Goal: Transaction & Acquisition: Purchase product/service

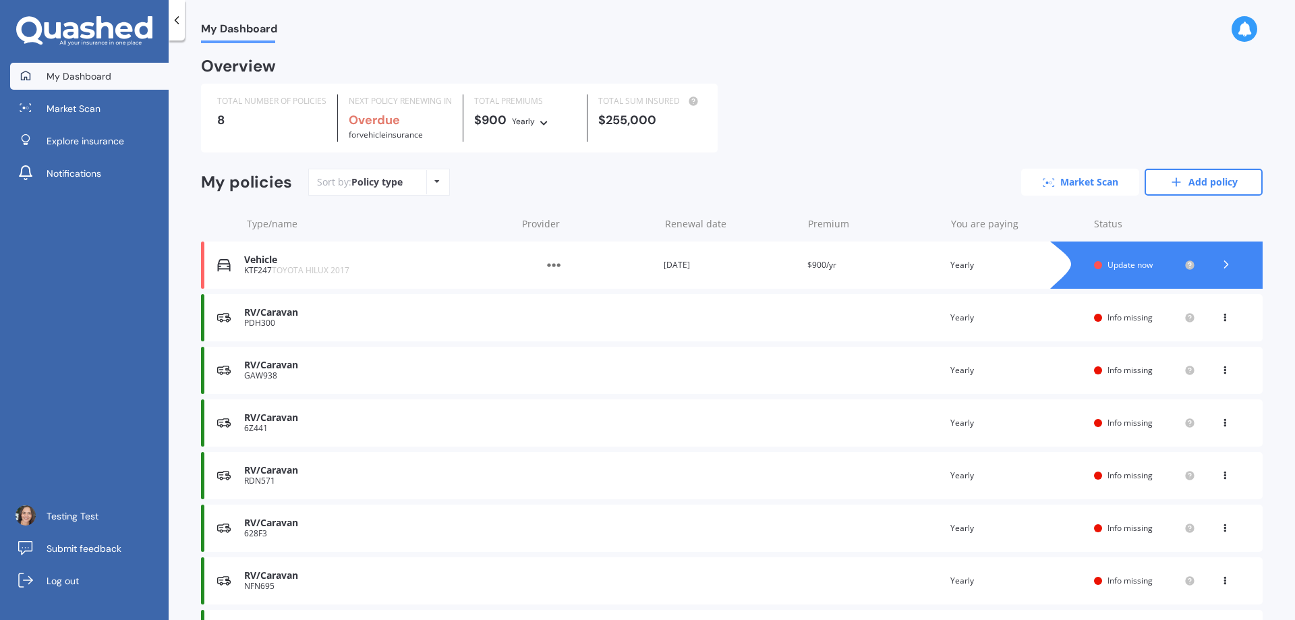
click at [1092, 181] on link "Market Scan" at bounding box center [1080, 182] width 118 height 27
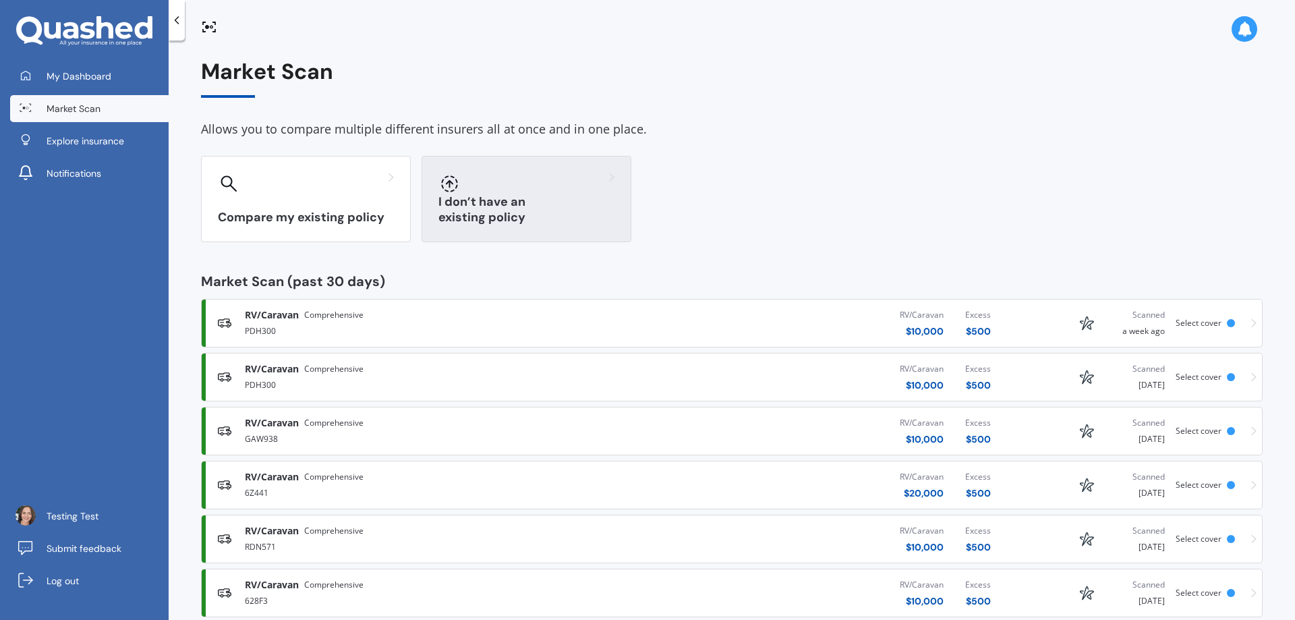
click at [503, 206] on div "I don’t have an existing policy" at bounding box center [527, 199] width 210 height 86
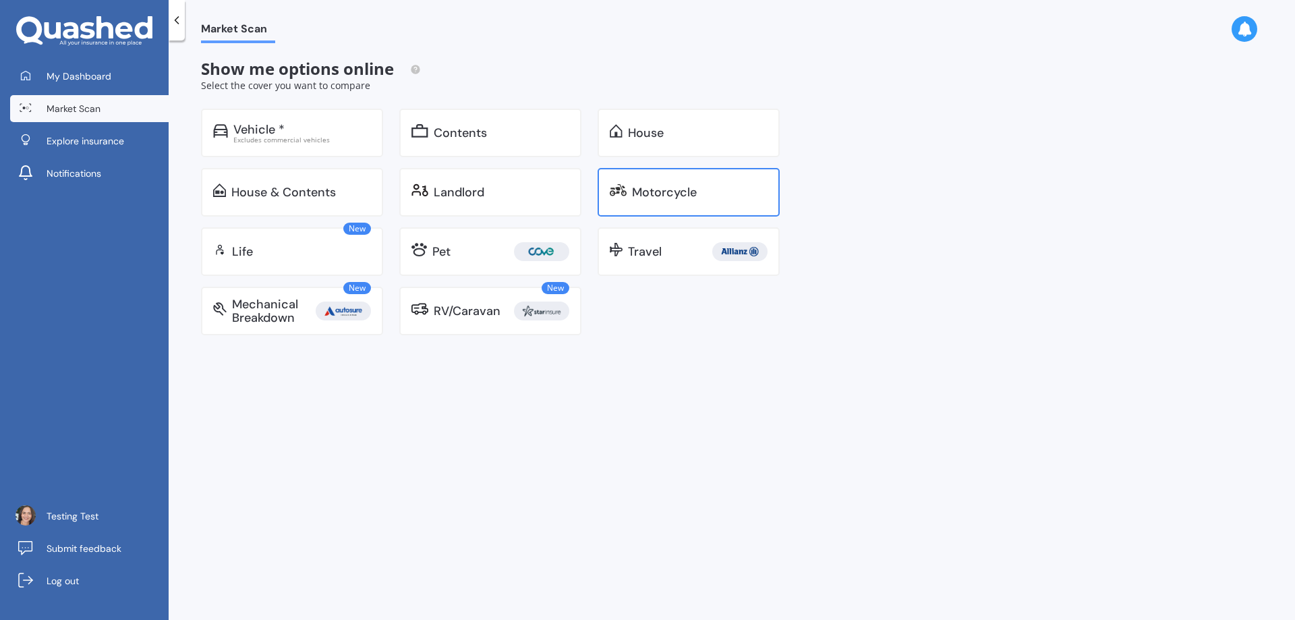
click at [633, 191] on div "Motorcycle" at bounding box center [664, 191] width 65 height 13
select select "20"
select select "02"
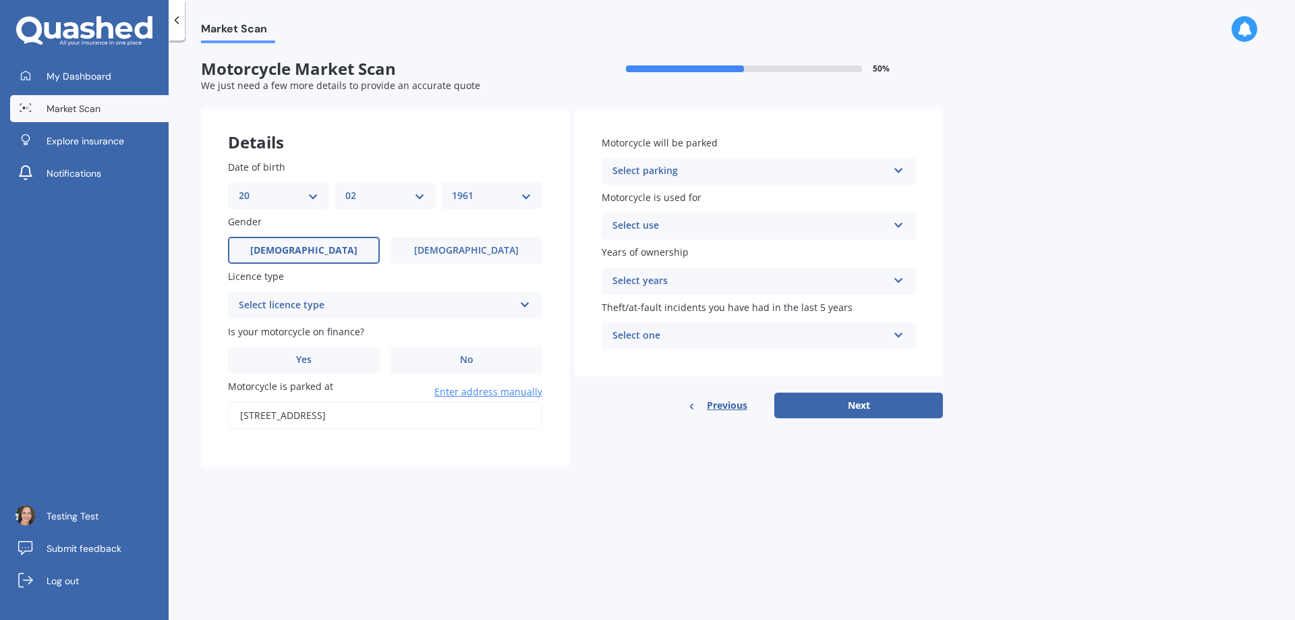
click at [469, 204] on div "YYYY 2025 2024 2023 2022 2021 2020 2019 2018 2017 2016 2015 2014 2013 2012 2011…" at bounding box center [491, 195] width 101 height 27
click at [480, 194] on select "YYYY 2025 2024 2023 2022 2021 2020 2019 2018 2017 2016 2015 2014 2013 2012 2011…" at bounding box center [492, 195] width 80 height 15
select select "1991"
click at [452, 188] on select "YYYY 2025 2024 2023 2022 2021 2020 2019 2018 2017 2016 2015 2014 2013 2012 2011…" at bounding box center [492, 195] width 80 height 15
click at [497, 246] on label "[DEMOGRAPHIC_DATA]" at bounding box center [467, 250] width 152 height 27
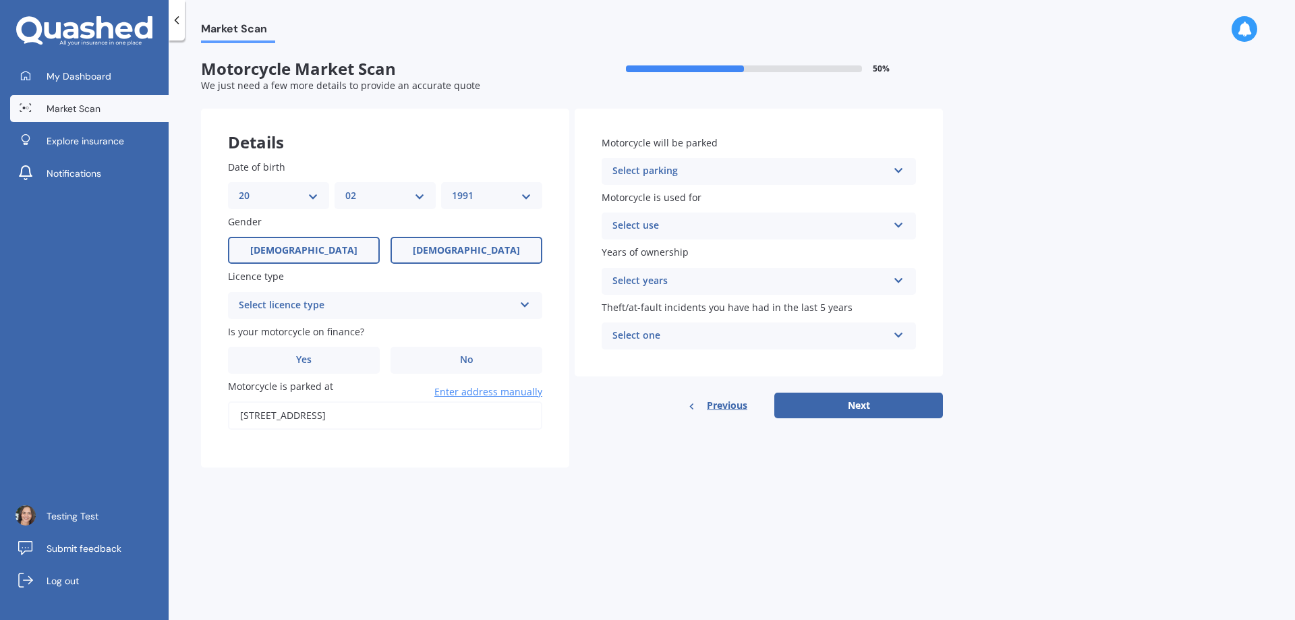
click at [0, 0] on input "[DEMOGRAPHIC_DATA]" at bounding box center [0, 0] width 0 height 0
click at [414, 306] on div "Select licence type" at bounding box center [376, 305] width 275 height 16
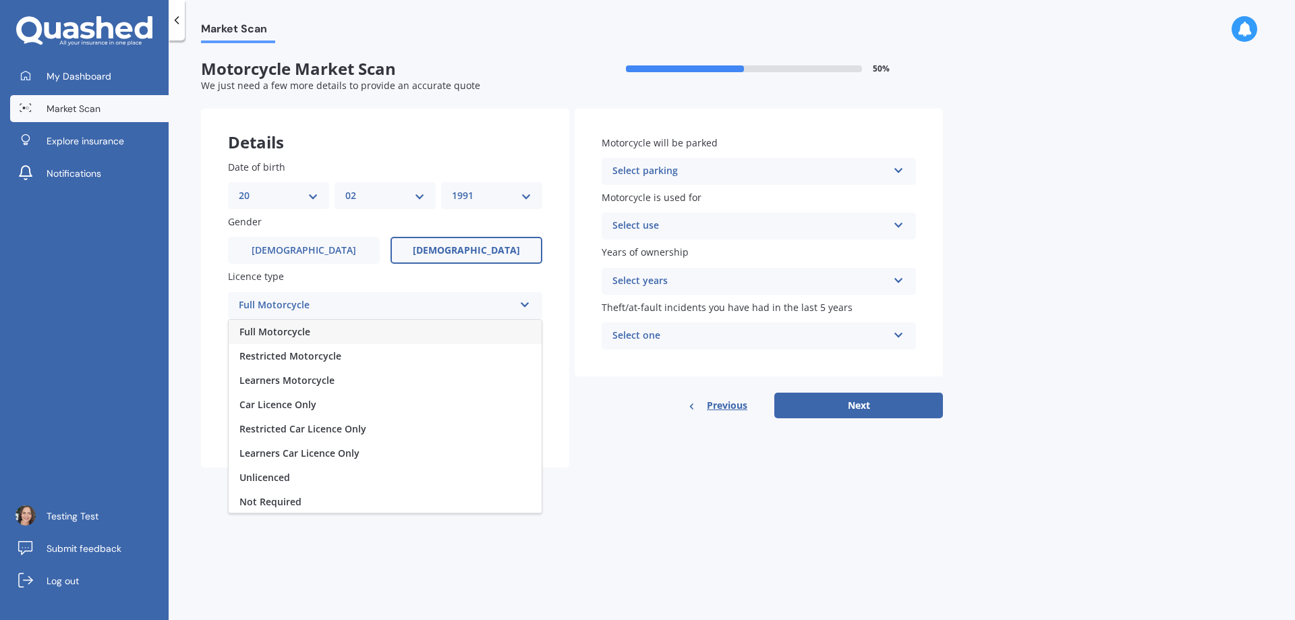
click at [397, 337] on div "Full Motorcycle" at bounding box center [385, 332] width 313 height 24
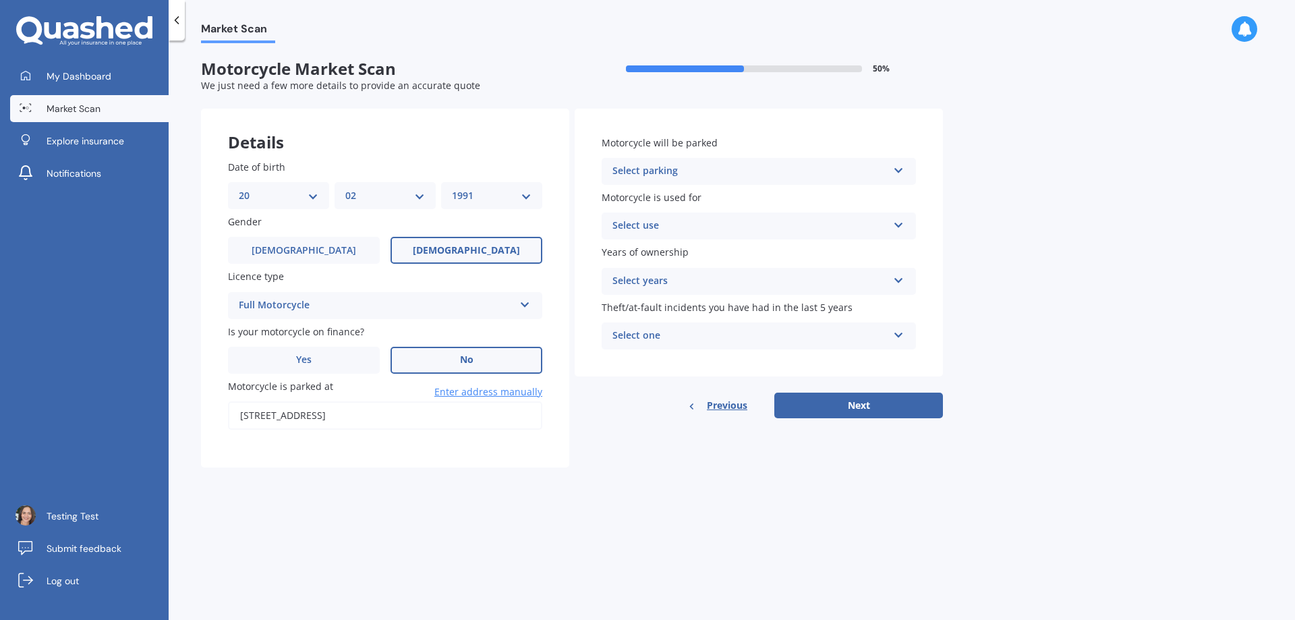
click at [422, 358] on label "No" at bounding box center [467, 360] width 152 height 27
click at [0, 0] on input "No" at bounding box center [0, 0] width 0 height 0
drag, startPoint x: 255, startPoint y: 415, endPoint x: 233, endPoint y: 417, distance: 22.4
click at [233, 417] on input "[STREET_ADDRESS]" at bounding box center [385, 415] width 314 height 28
type input "[STREET_ADDRESS]"
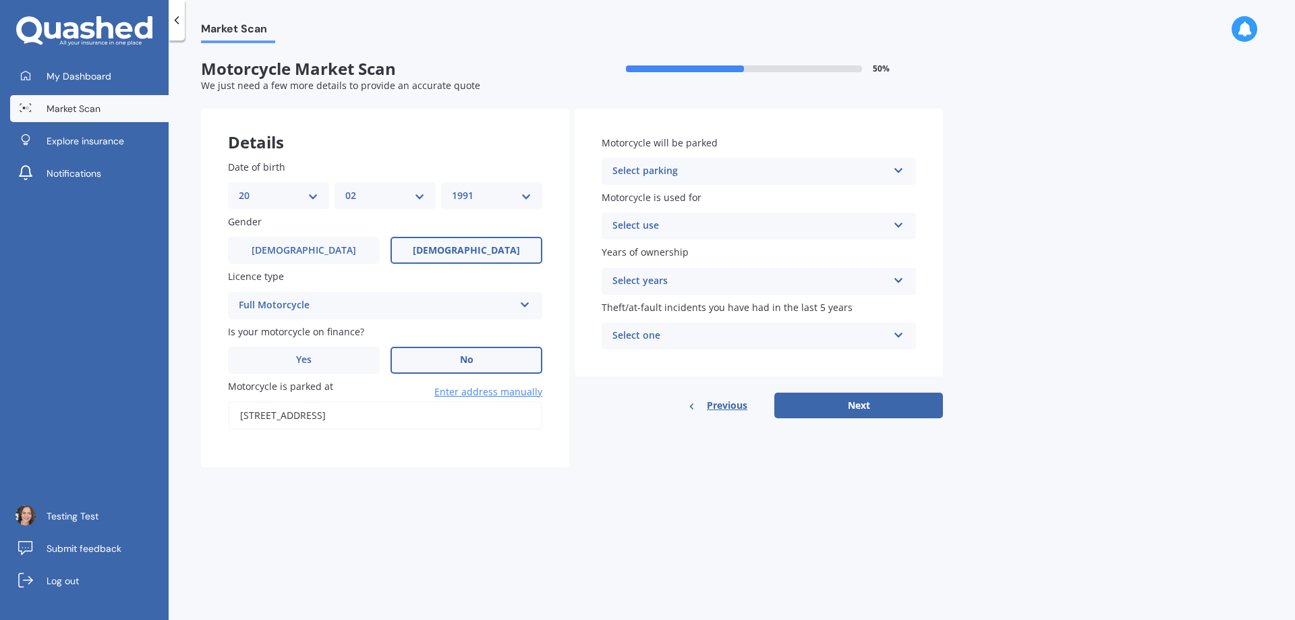
click at [505, 490] on div "Market Scan Motorcycle Market Scan 50 % We just need a few more details to prov…" at bounding box center [732, 332] width 1126 height 579
click at [627, 173] on div "Select parking" at bounding box center [749, 171] width 275 height 16
click at [637, 204] on div "In a garage" at bounding box center [758, 197] width 313 height 24
click at [633, 227] on div "Select use" at bounding box center [749, 226] width 275 height 16
click at [654, 254] on span "Recreational riding" at bounding box center [657, 252] width 88 height 13
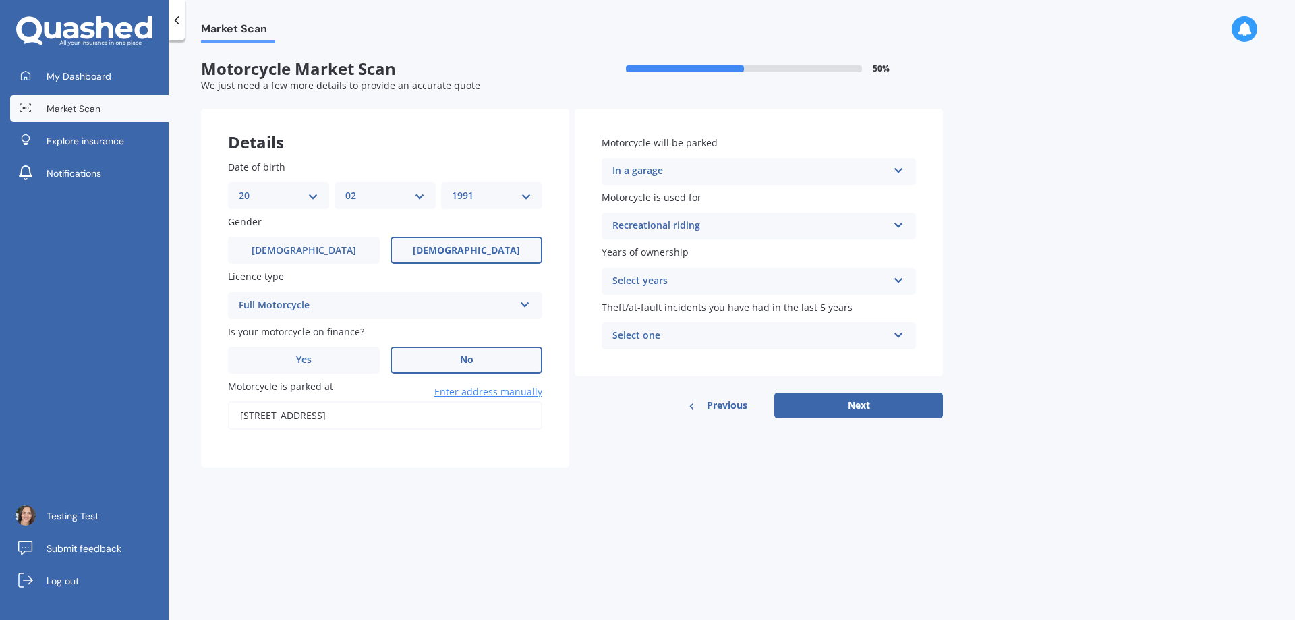
click at [653, 278] on div "Select years" at bounding box center [749, 281] width 275 height 16
click at [658, 355] on div "2 or more" at bounding box center [758, 356] width 313 height 24
click at [679, 343] on div "Select one" at bounding box center [749, 336] width 275 height 16
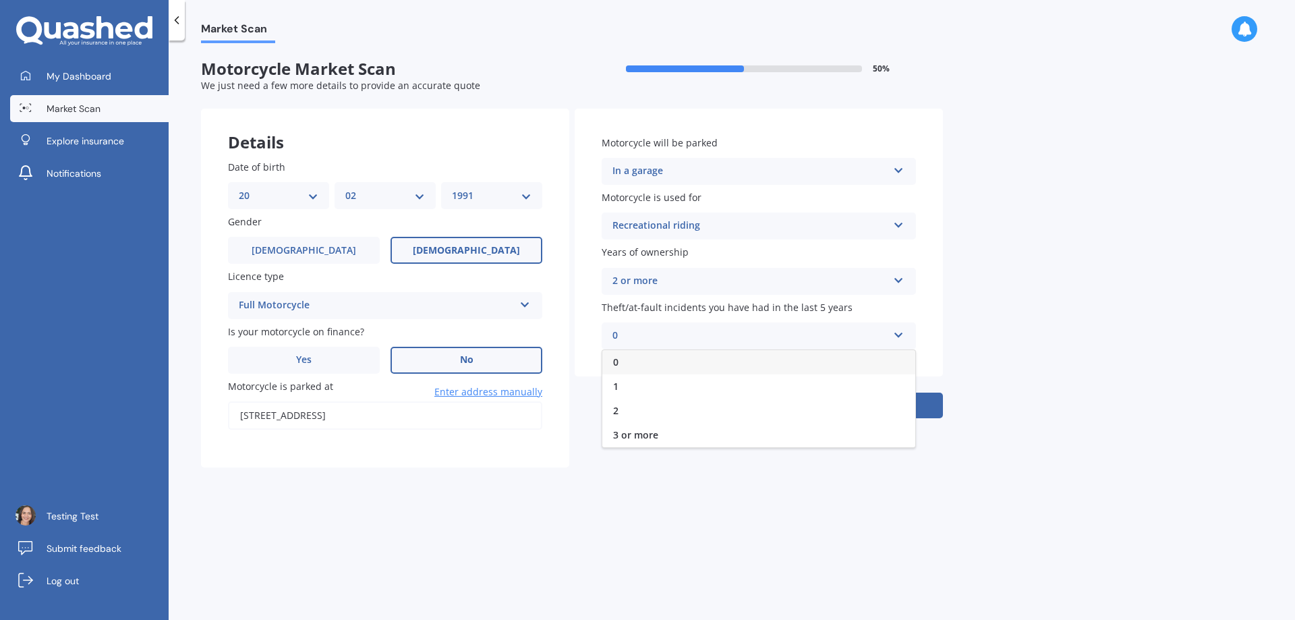
click at [677, 361] on div "0" at bounding box center [758, 362] width 313 height 24
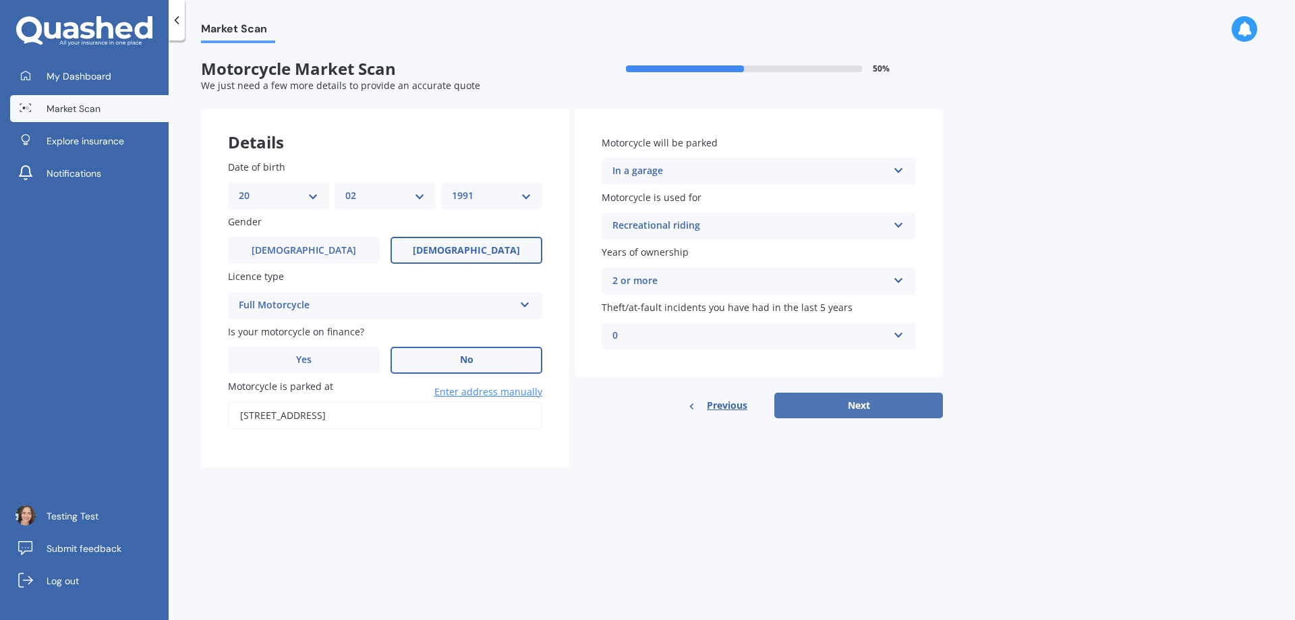
click at [905, 405] on button "Next" at bounding box center [858, 406] width 169 height 26
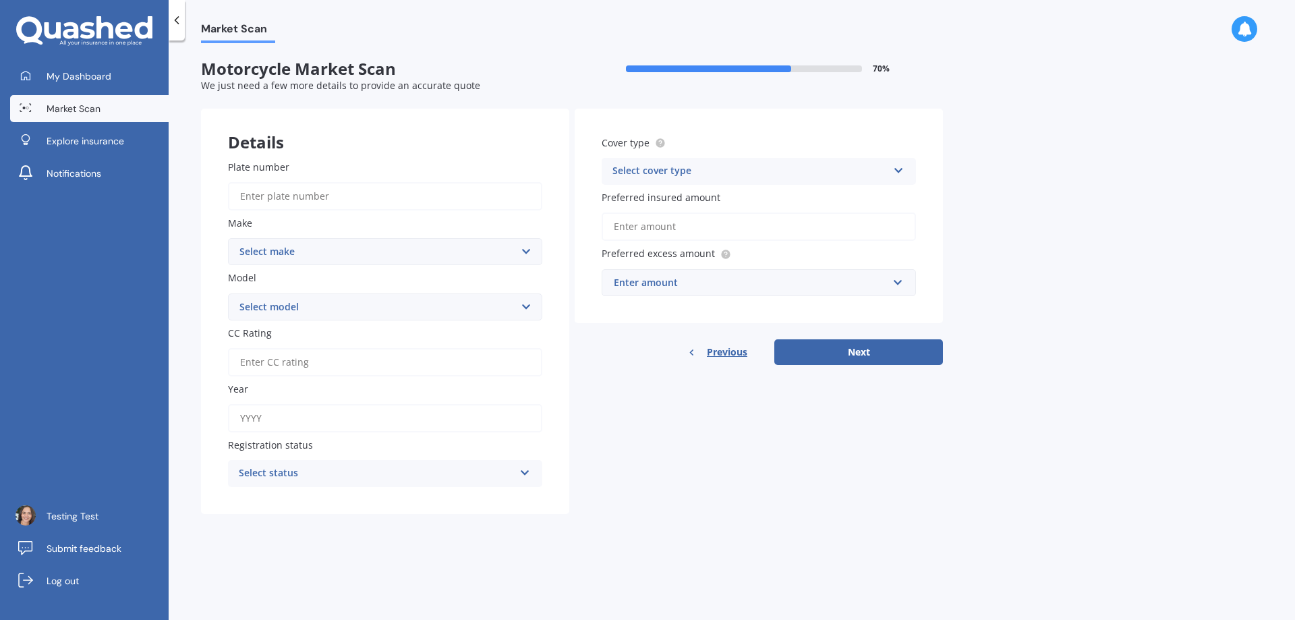
click at [351, 198] on input "Plate number" at bounding box center [385, 196] width 314 height 28
type input "b2bzk"
click at [774, 339] on button "Next" at bounding box center [858, 352] width 169 height 26
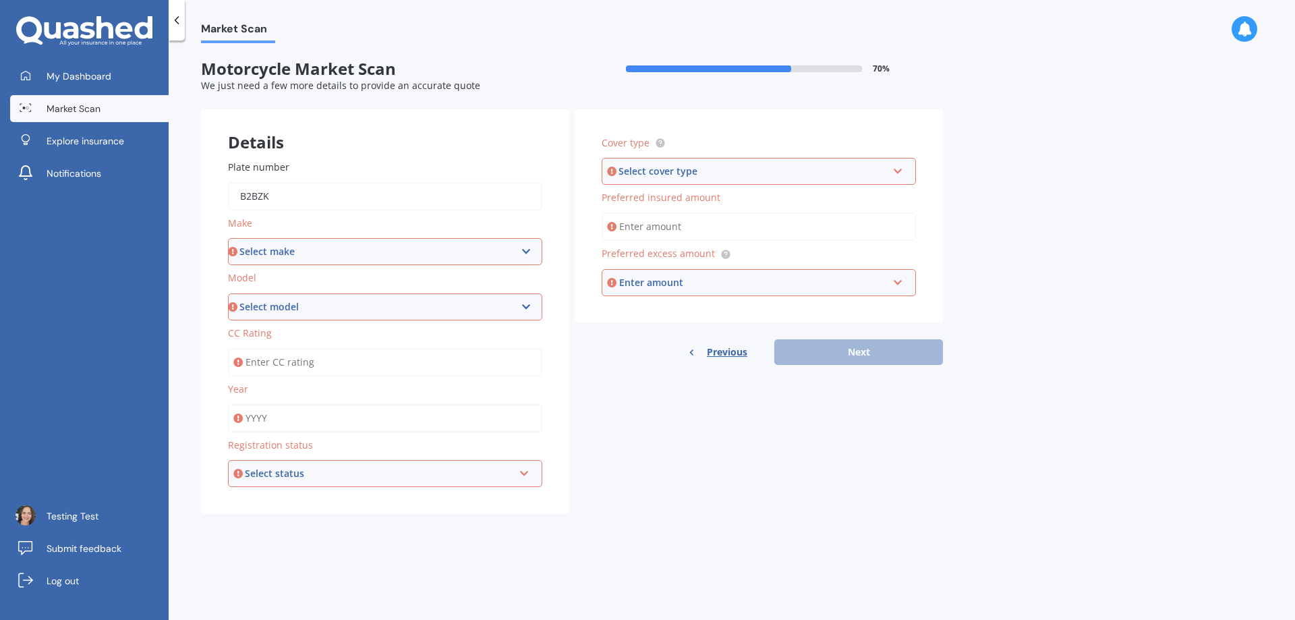
click at [342, 194] on input "b2bzk" at bounding box center [385, 196] width 314 height 28
click at [426, 201] on input "b2bzk" at bounding box center [385, 196] width 314 height 28
click at [803, 476] on div "Details Plate number b2bzk Make Select make Ace Adly Aeon AJP American Iron Hor…" at bounding box center [572, 312] width 742 height 406
click at [330, 249] on select "Select make Ace Adly Aeon AJP American Iron Horse Aprilia Arrow Baotian [PERSON…" at bounding box center [385, 251] width 314 height 27
select select "Yamaha"
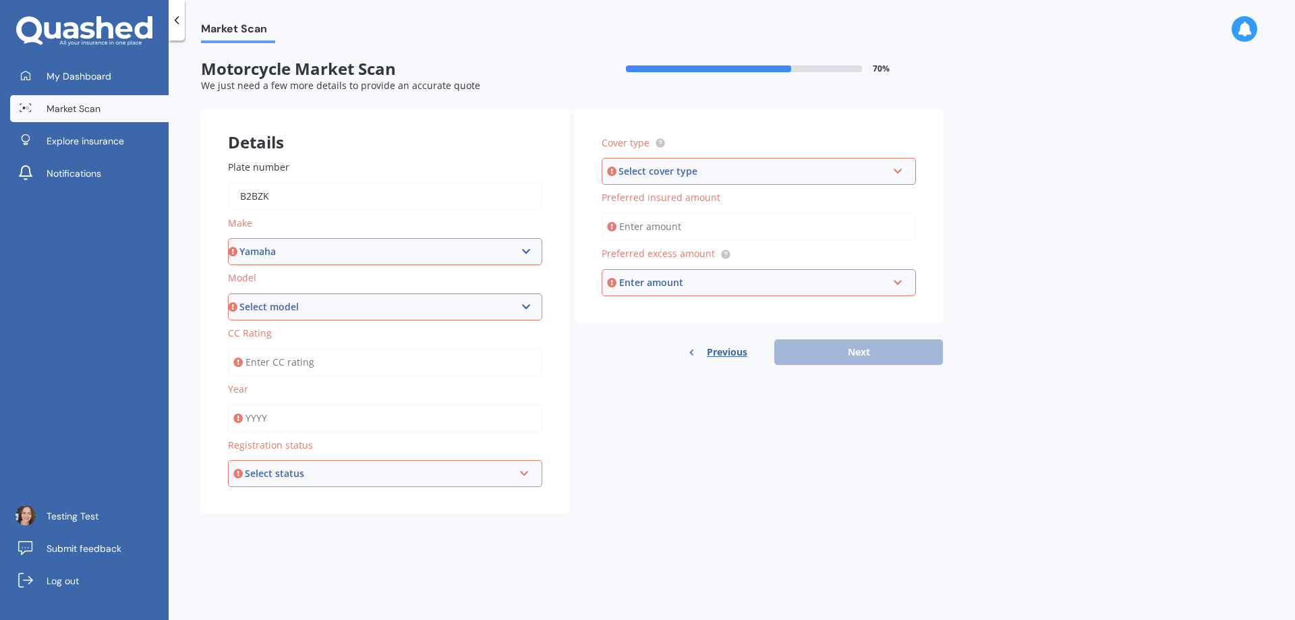
click at [228, 238] on select "Select make Ace Adly Aeon AJP American Iron Horse Aprilia Arrow Baotian [PERSON…" at bounding box center [385, 251] width 314 height 27
click at [268, 310] on select "Select model" at bounding box center [385, 306] width 314 height 27
select select "MT-07"
click at [228, 293] on select "Select model AG Axis Banshee Big Bear Blaster Bolt BT CV CX Delight Diversion D…" at bounding box center [385, 306] width 314 height 27
click at [333, 364] on input "CC Rating" at bounding box center [385, 362] width 314 height 28
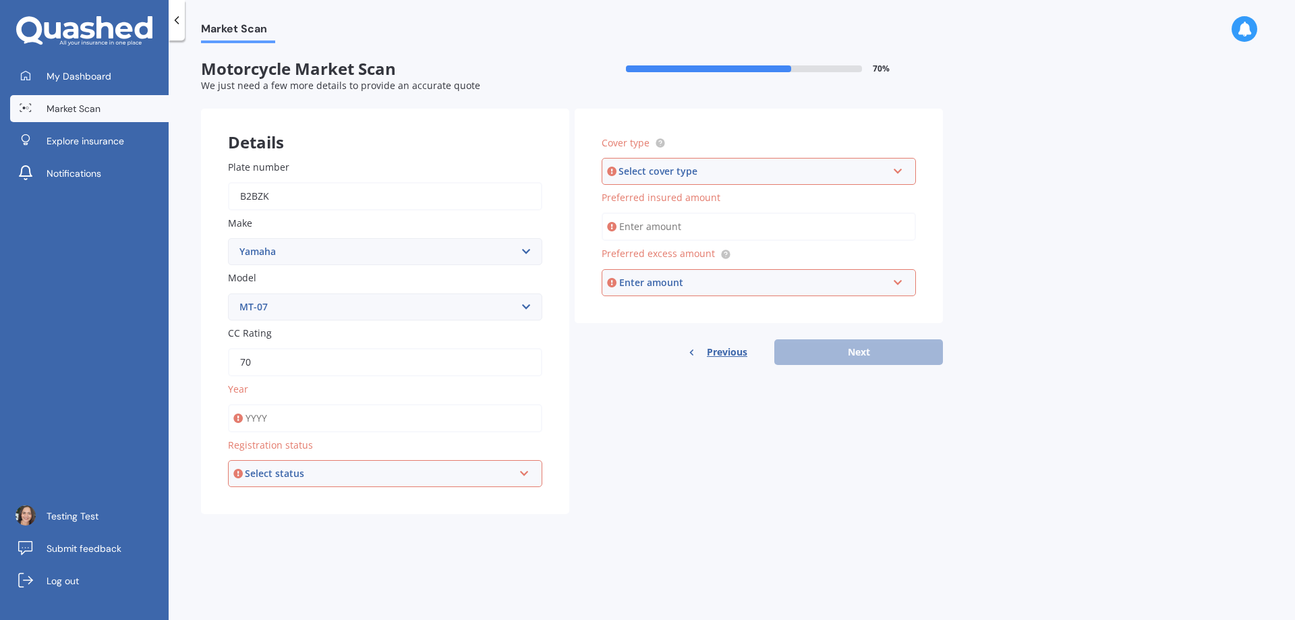
type input "7"
type input "9"
type input "699"
click at [356, 440] on label "Registration status" at bounding box center [382, 445] width 309 height 14
click at [371, 429] on input "Year" at bounding box center [385, 418] width 314 height 28
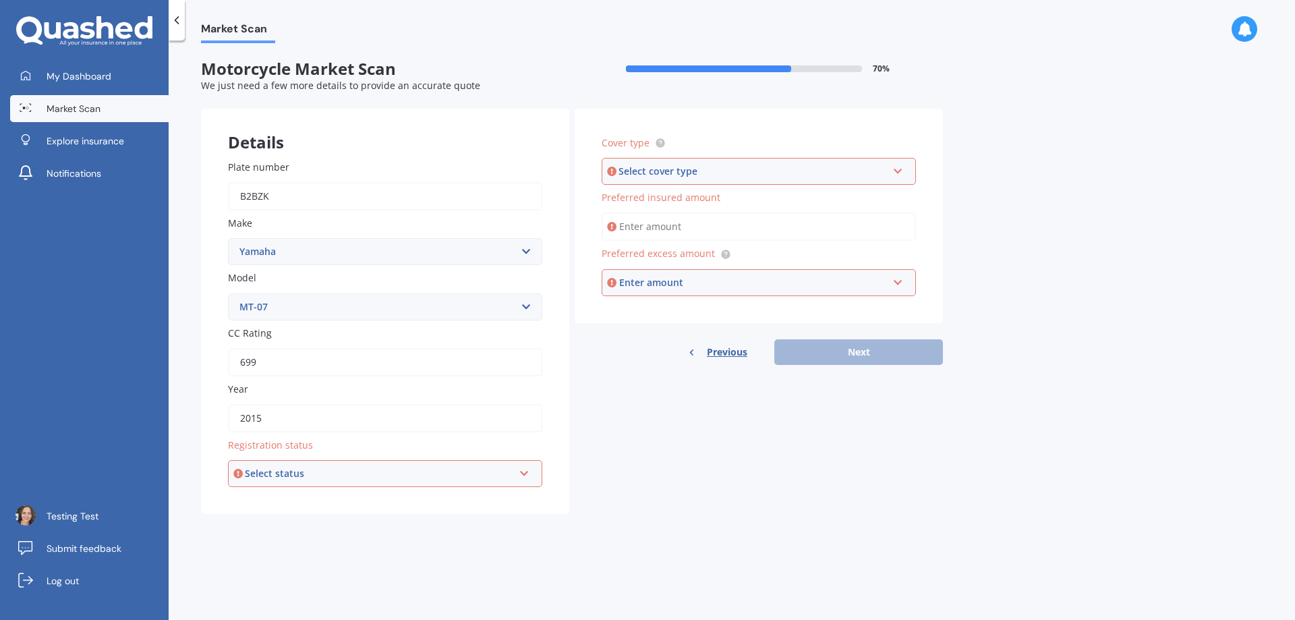
type input "2015"
click at [306, 478] on div "Select status" at bounding box center [379, 473] width 268 height 15
click at [306, 505] on div "Road registered" at bounding box center [385, 499] width 312 height 24
click at [611, 549] on div "Market Scan Motorcycle Market Scan 70 % We just need a few more details to prov…" at bounding box center [732, 332] width 1126 height 579
click at [732, 175] on div "Select cover type" at bounding box center [752, 171] width 268 height 15
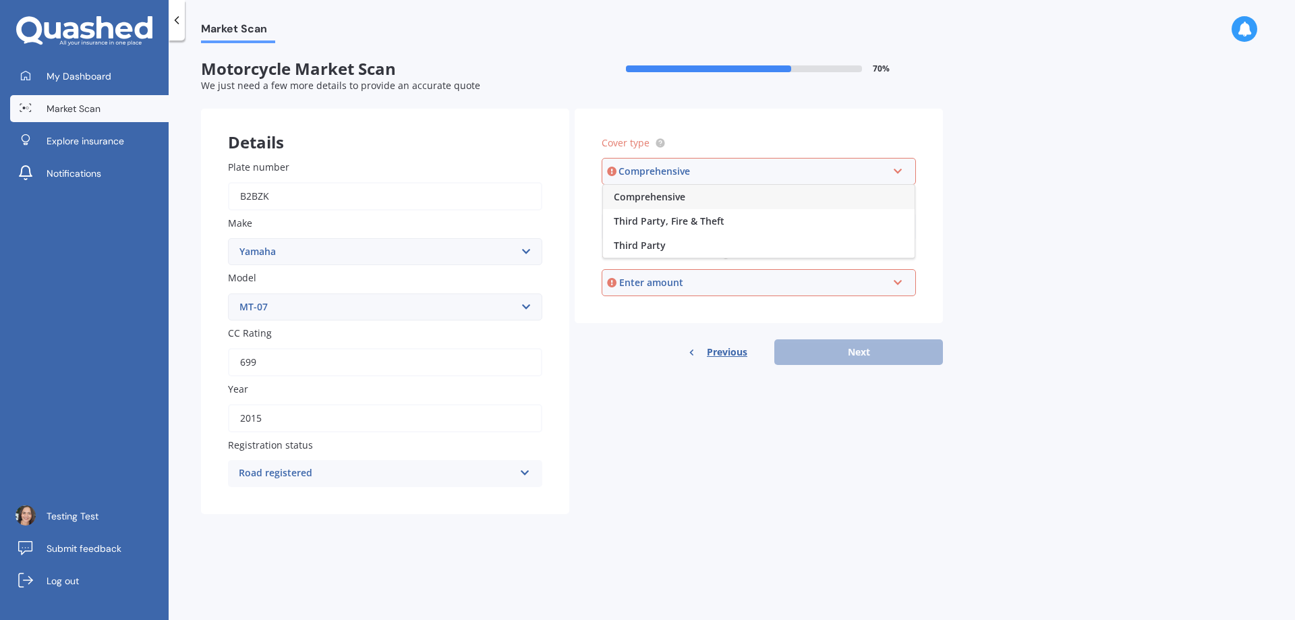
click at [703, 206] on div "Comprehensive" at bounding box center [759, 197] width 312 height 24
click at [687, 225] on input "Preferred insured amount" at bounding box center [759, 226] width 314 height 28
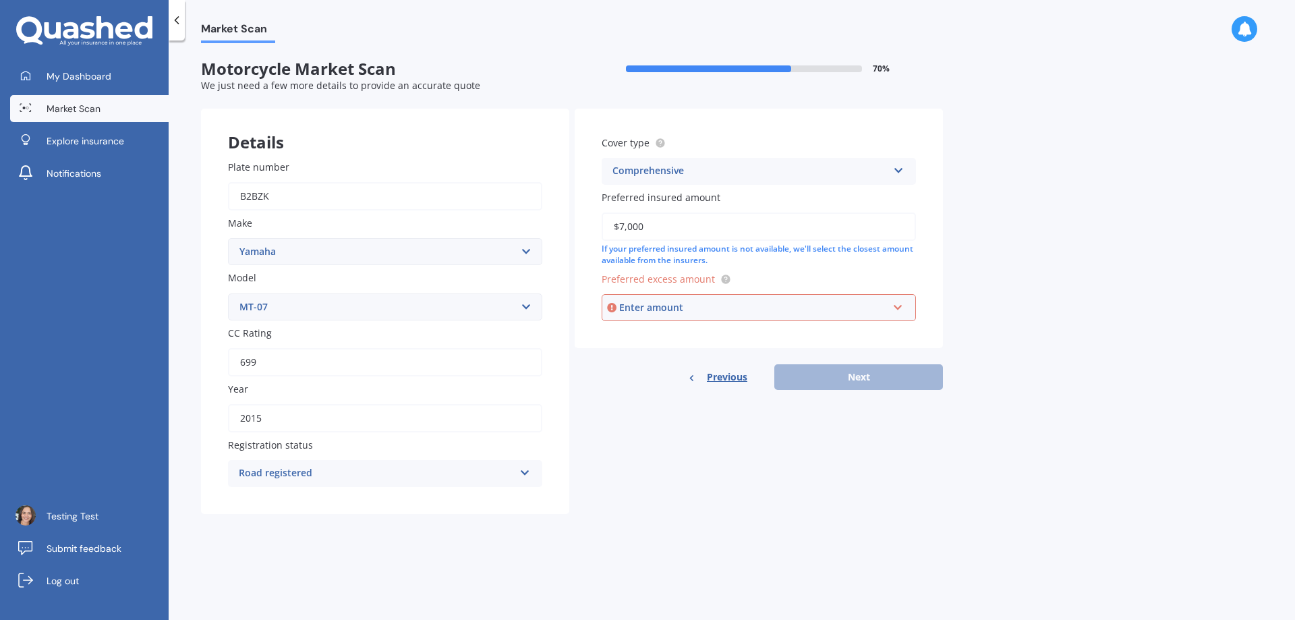
type input "$7,000"
click at [737, 309] on div "Enter amount" at bounding box center [753, 307] width 268 height 15
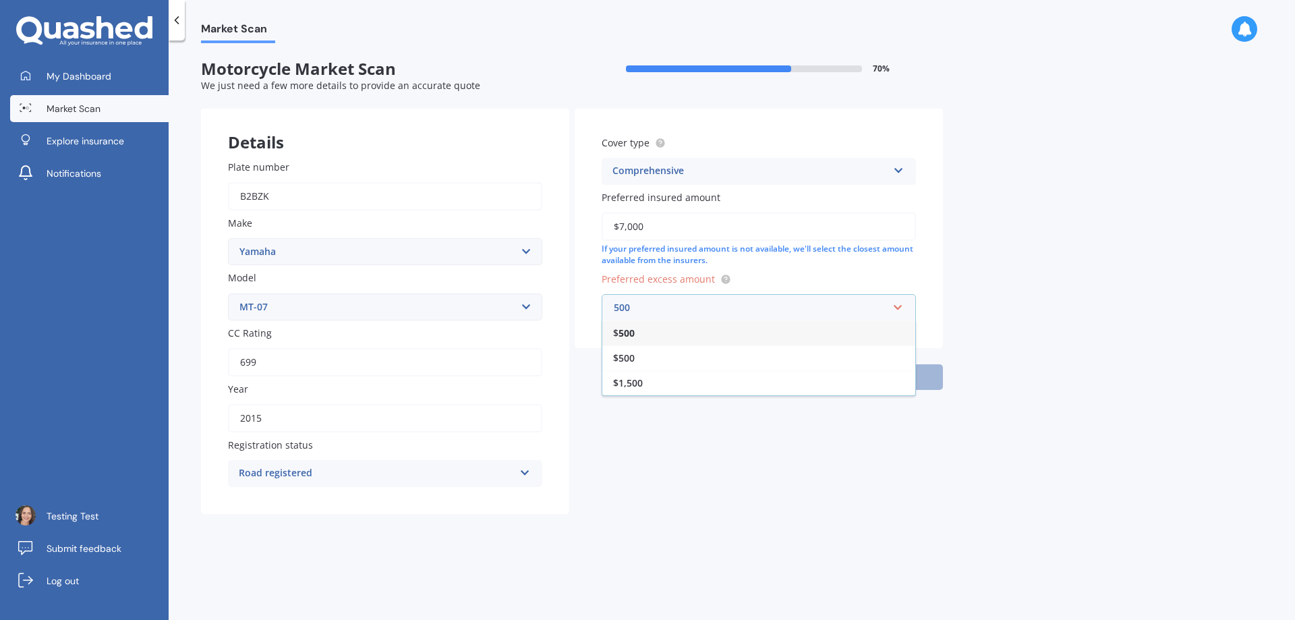
type input "500"
click at [695, 332] on div "$ 500" at bounding box center [758, 332] width 313 height 25
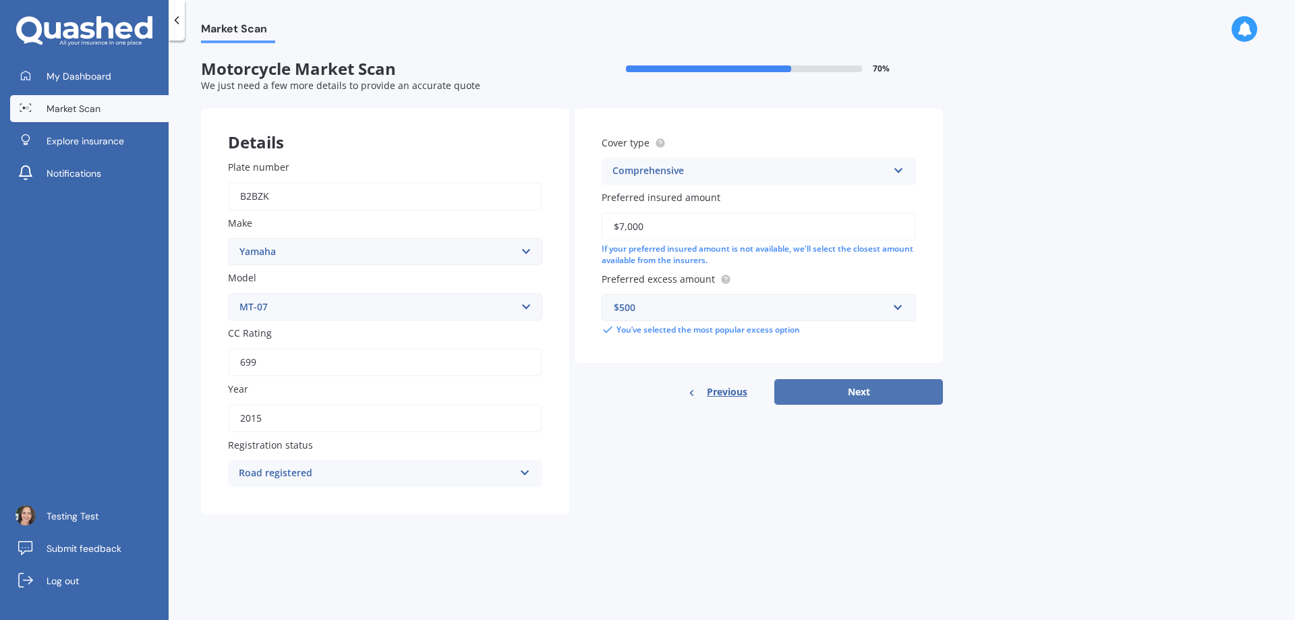
click at [805, 395] on button "Next" at bounding box center [858, 392] width 169 height 26
select select "20"
select select "02"
select select "1991"
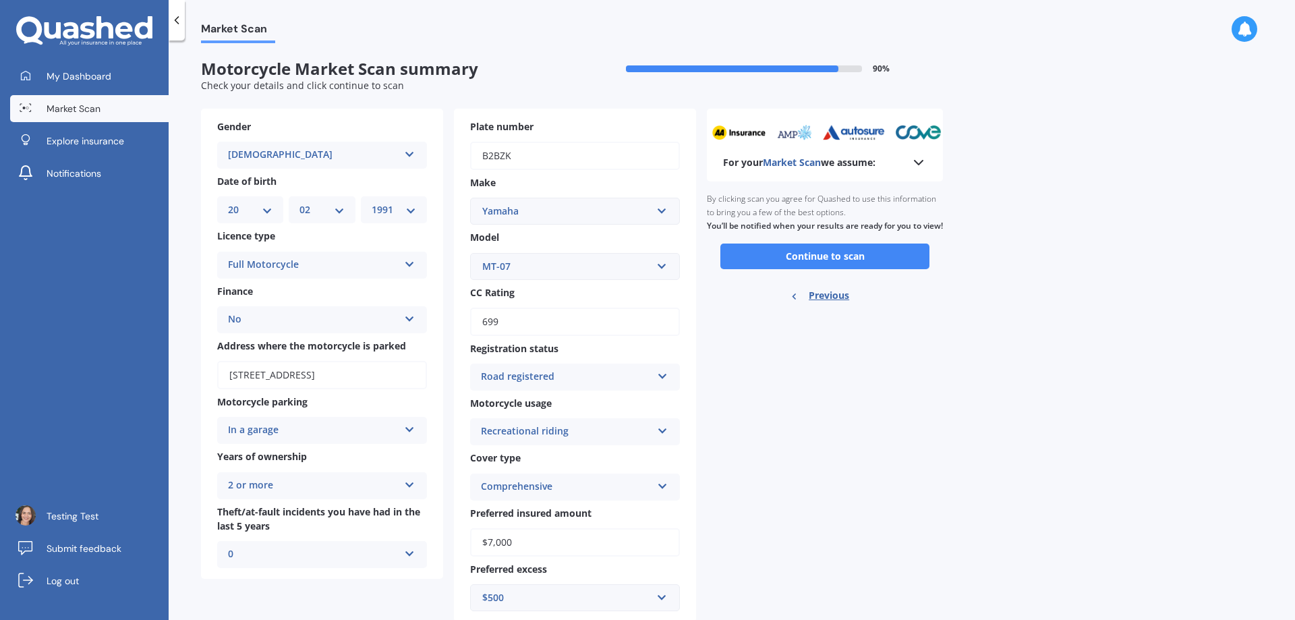
click at [851, 433] on div "For your Market Scan we assume: Ready to go By clicking scan you agree for Quas…" at bounding box center [825, 365] width 236 height 513
click at [774, 269] on button "Continue to scan" at bounding box center [824, 256] width 209 height 26
